Goal: Task Accomplishment & Management: Use online tool/utility

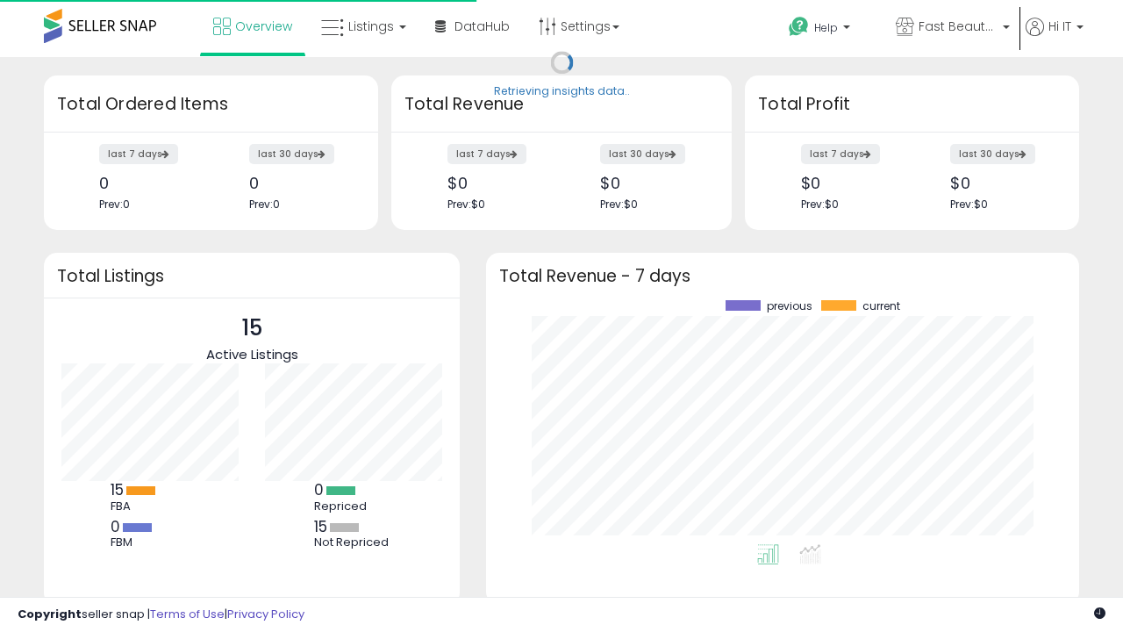
scroll to position [244, 558]
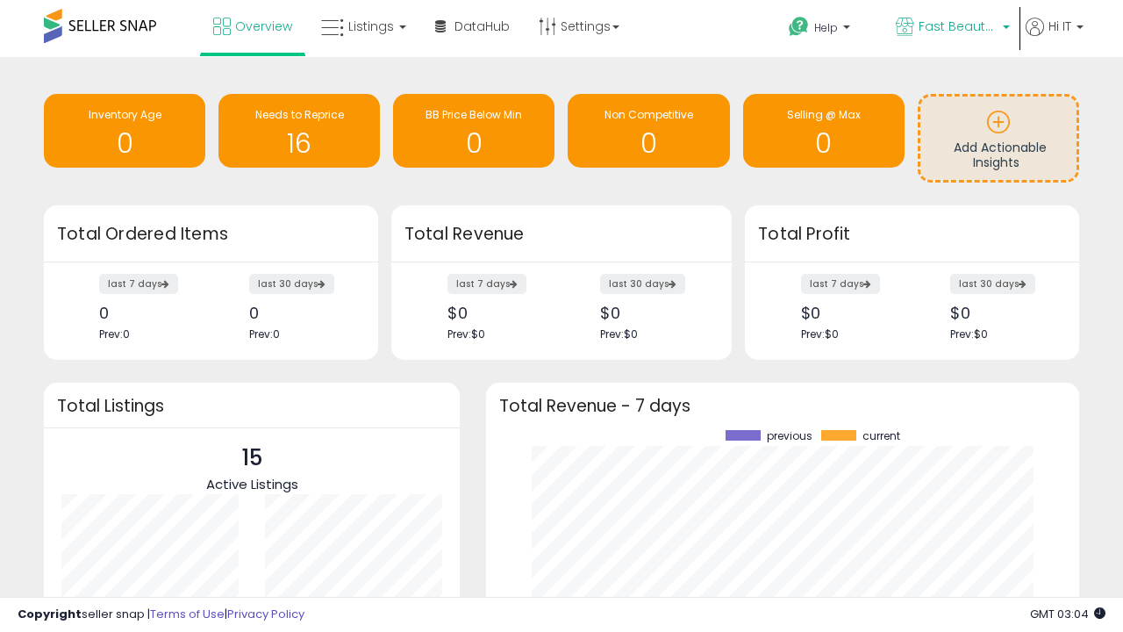
click at [951, 28] on span "Fast Beauty ([GEOGRAPHIC_DATA])" at bounding box center [957, 27] width 79 height 18
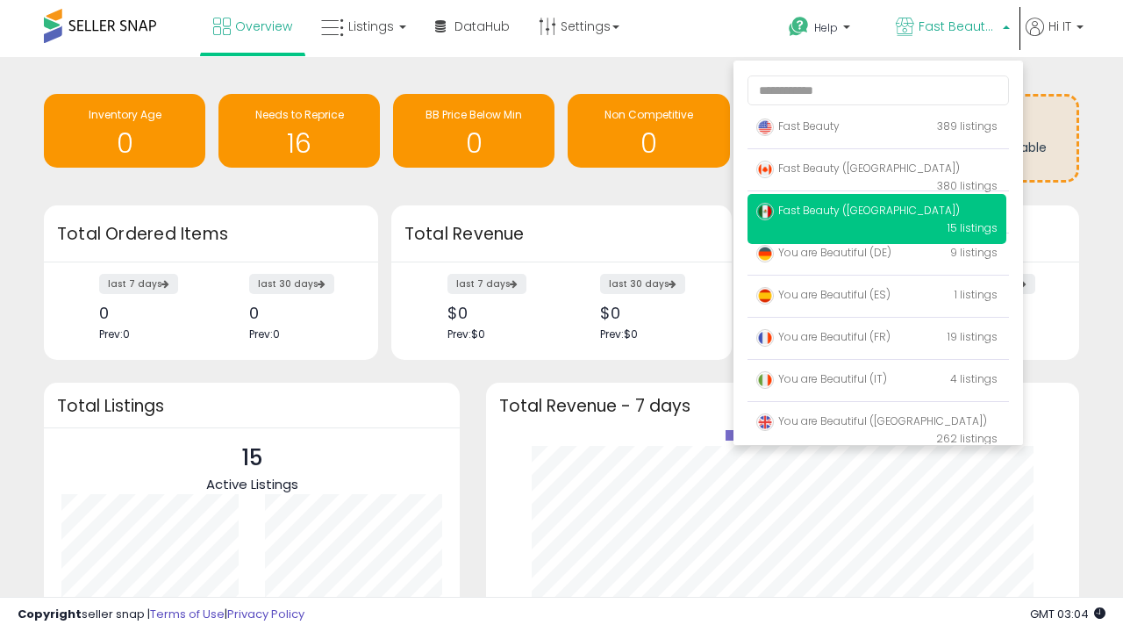
click at [876, 382] on span "You are Beautiful (IT)" at bounding box center [821, 378] width 131 height 15
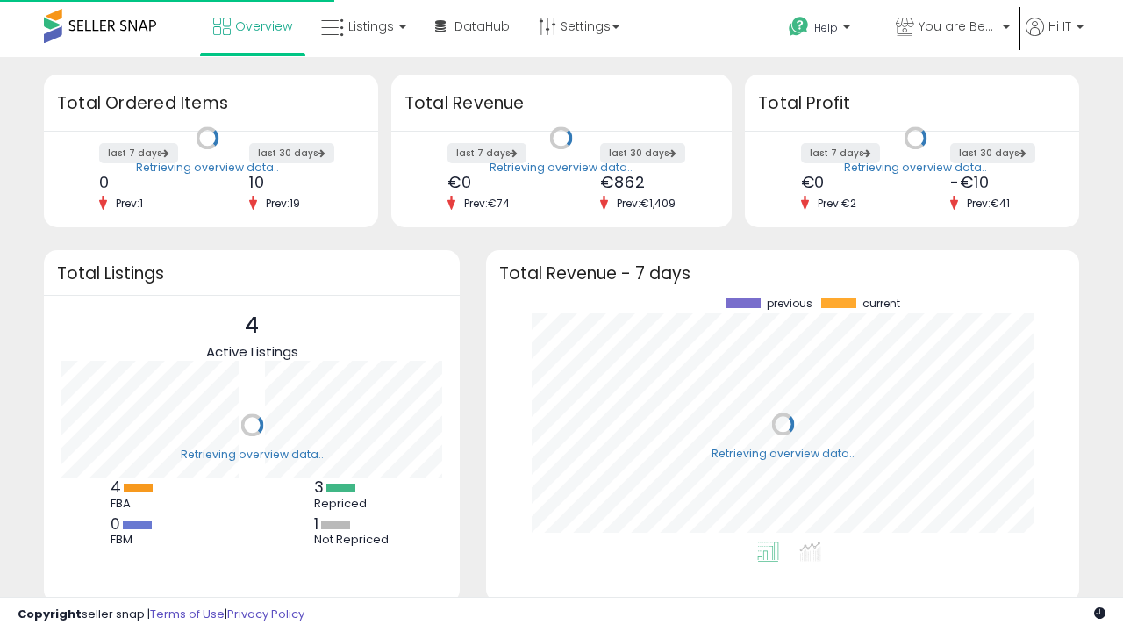
scroll to position [244, 558]
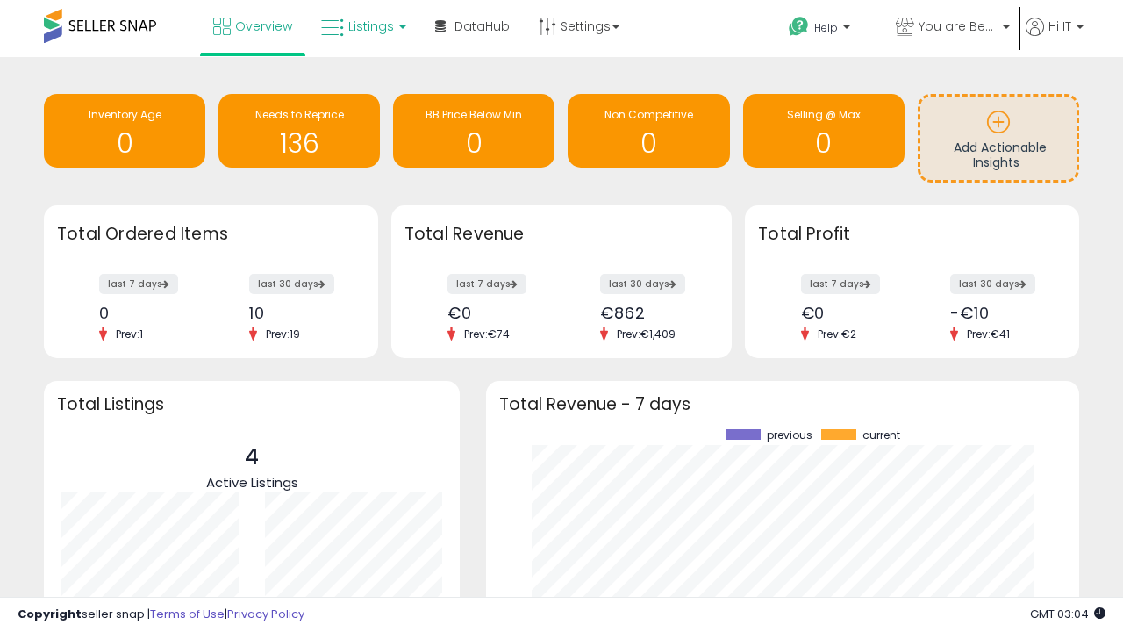
click at [361, 26] on span "Listings" at bounding box center [371, 27] width 46 height 18
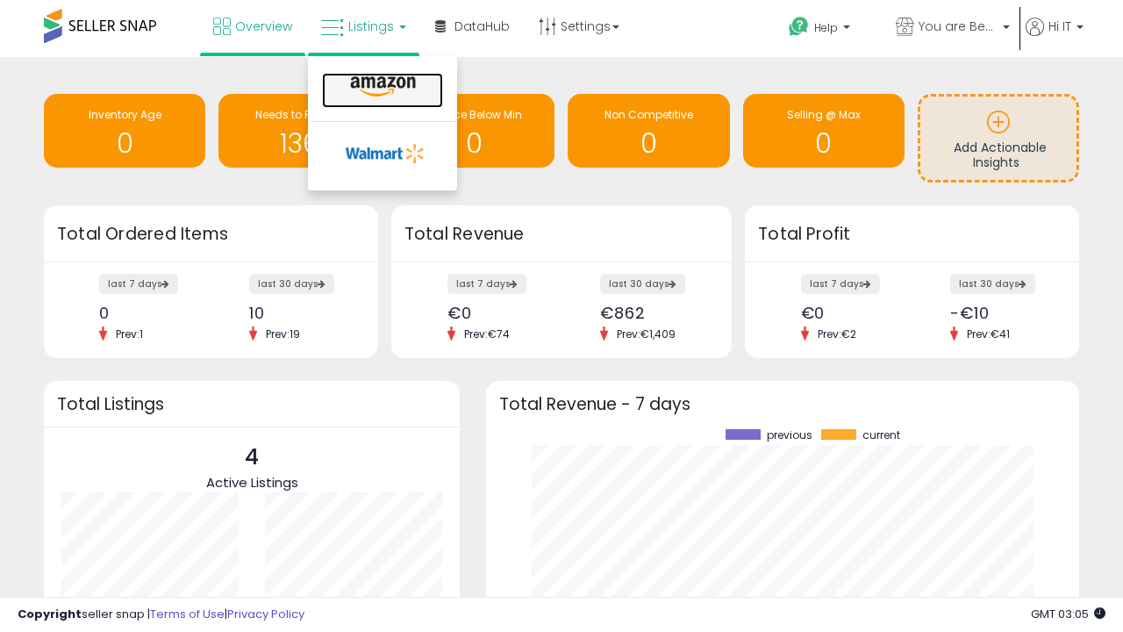
click at [381, 87] on icon at bounding box center [383, 86] width 76 height 23
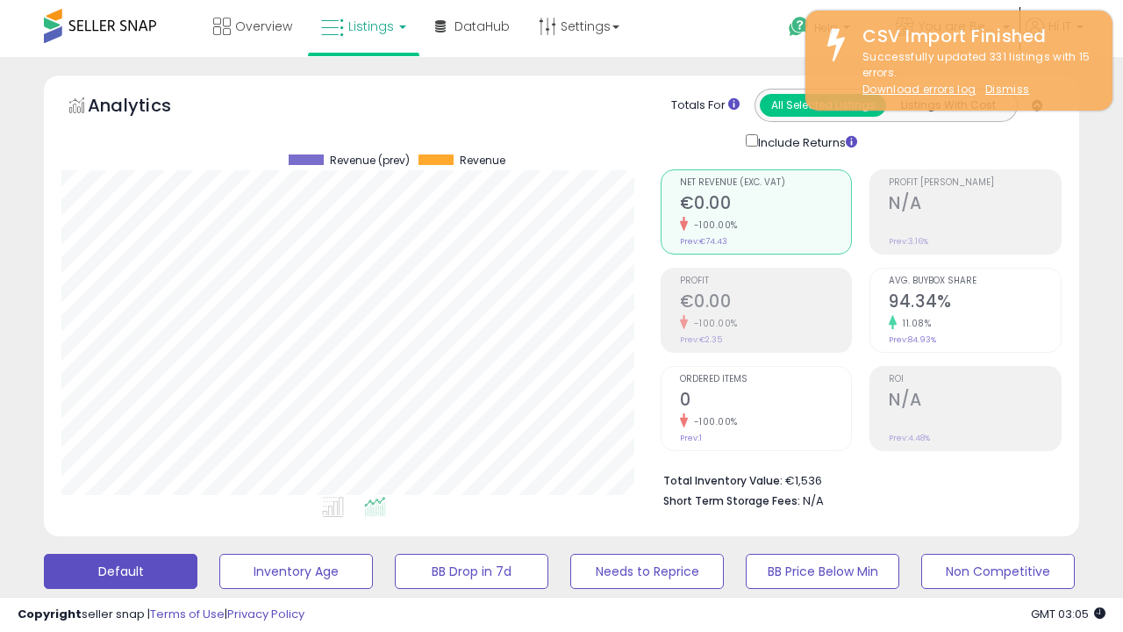
scroll to position [477, 0]
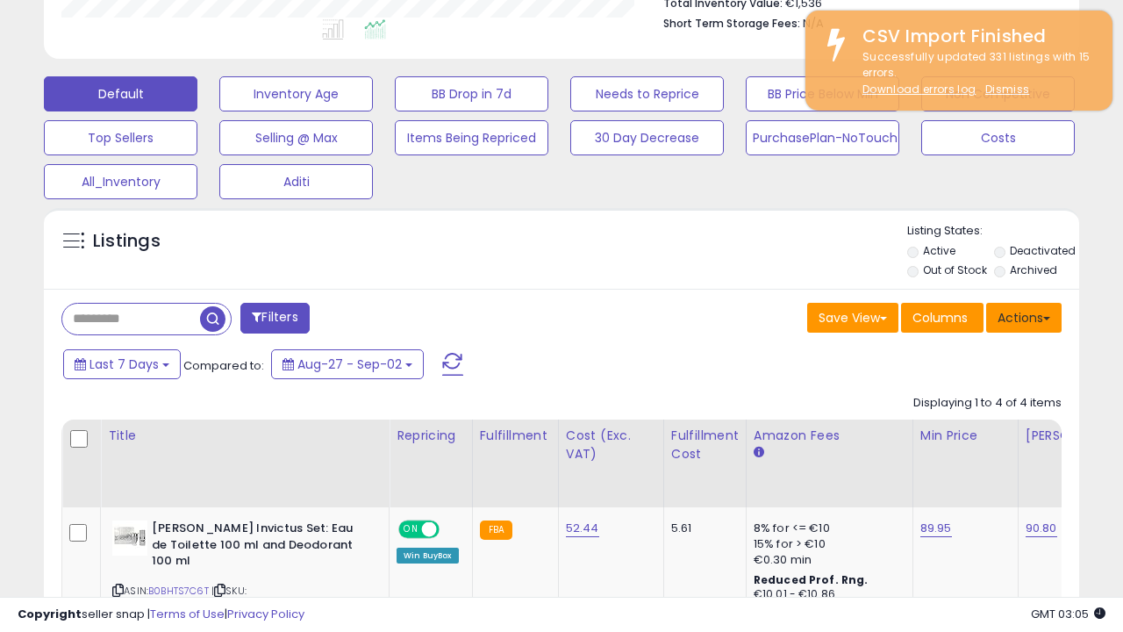
click at [1024, 316] on button "Actions" at bounding box center [1023, 318] width 75 height 30
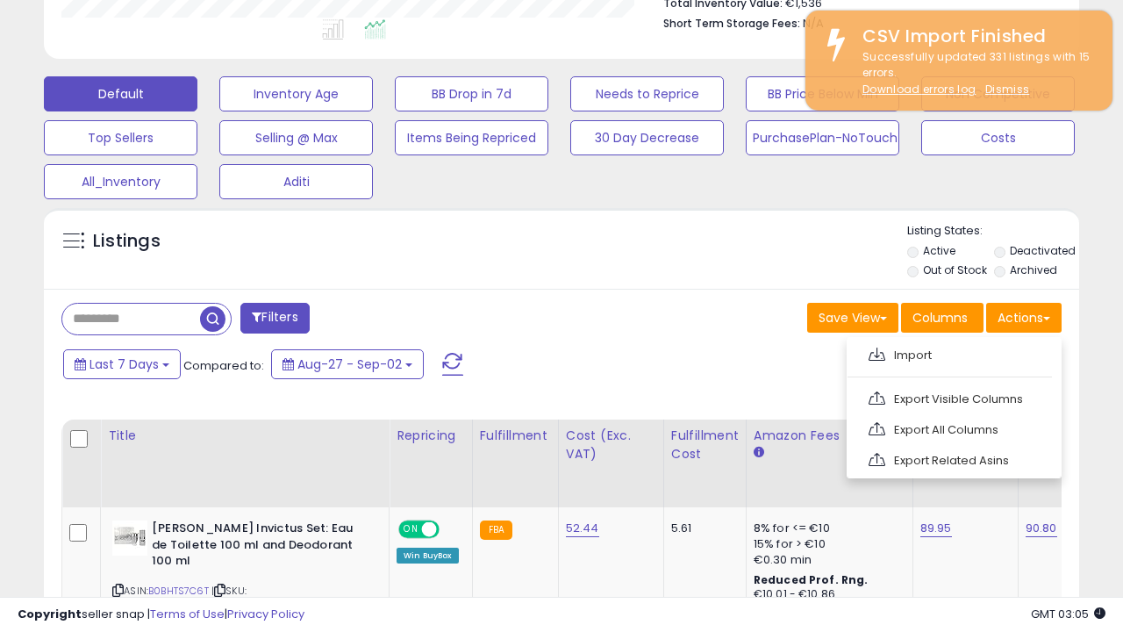
click at [876, 352] on span at bounding box center [876, 353] width 17 height 13
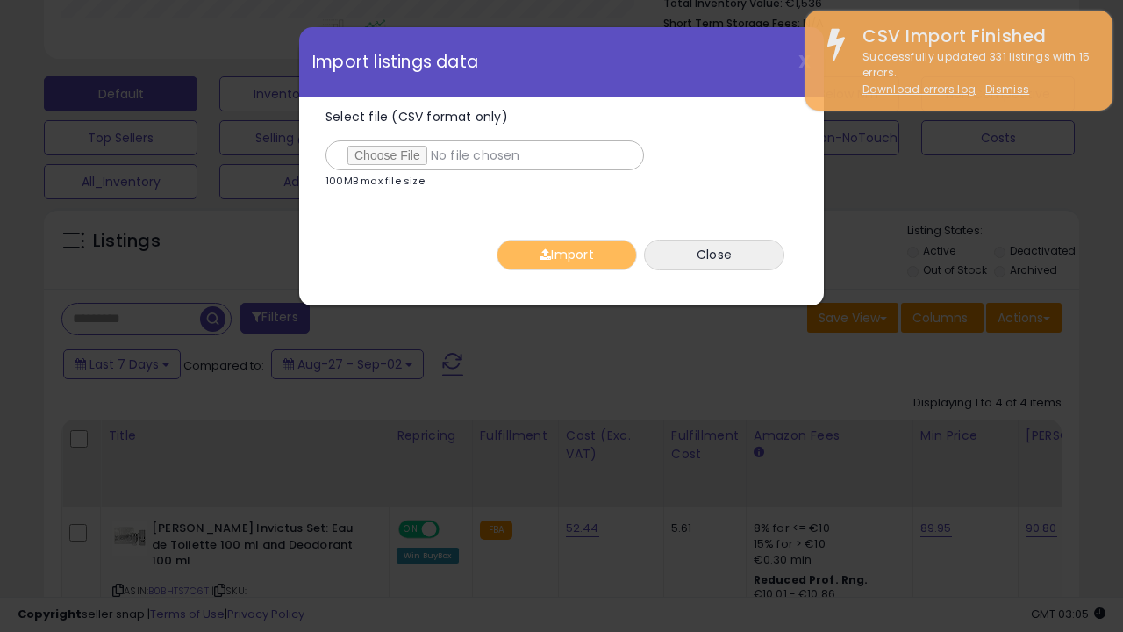
type input "**********"
click at [566, 254] on button "Import" at bounding box center [567, 254] width 140 height 31
